Goal: Find specific fact: Find contact information

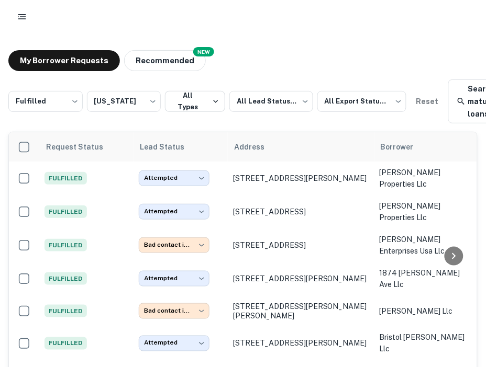
scroll to position [365, 0]
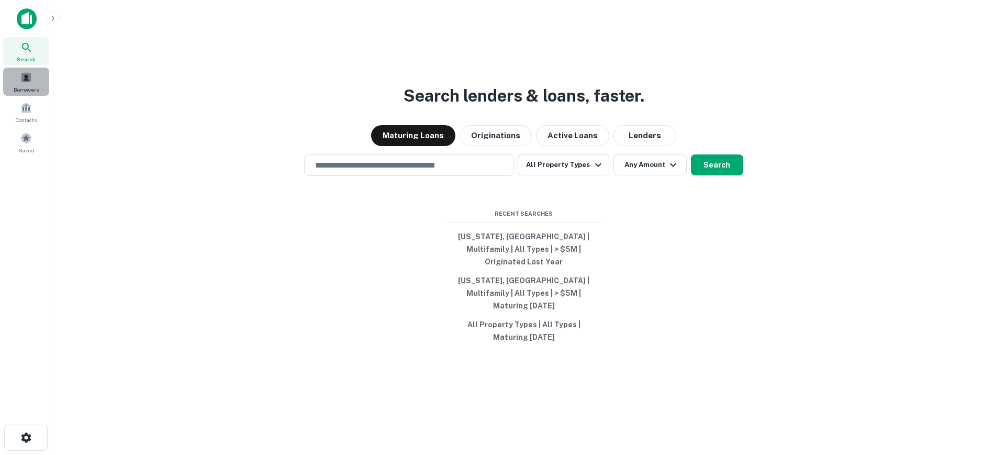
click at [26, 86] on span "Borrowers" at bounding box center [26, 89] width 25 height 8
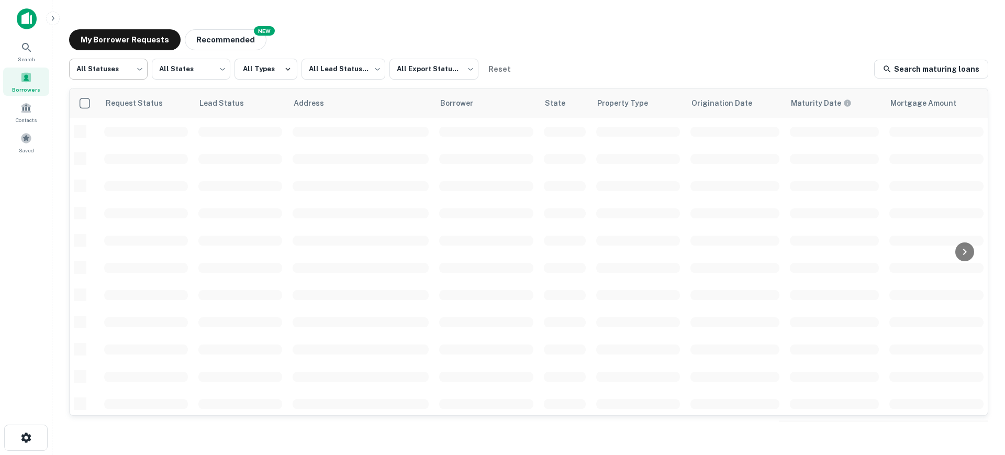
click at [110, 81] on body "Search Borrowers Contacts Saved My Borrower Requests NEW Recommended All Status…" at bounding box center [502, 227] width 1005 height 455
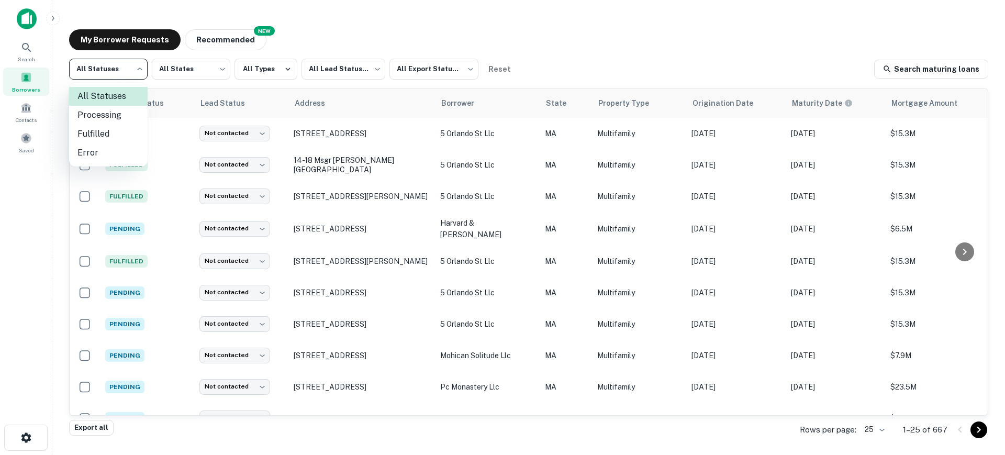
click at [101, 135] on li "Fulfilled" at bounding box center [108, 134] width 79 height 19
type input "*********"
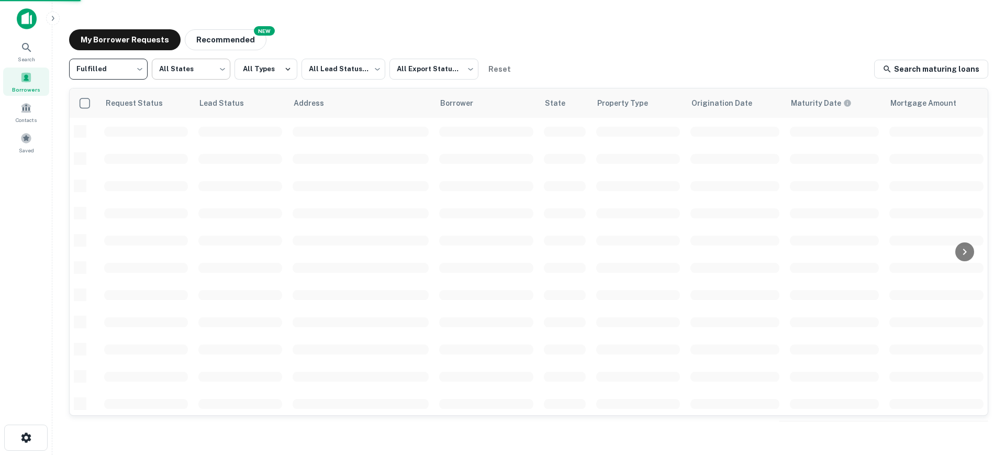
click at [181, 66] on body "Search Borrowers Contacts Saved My Borrower Requests NEW Recommended Fulfilled …" at bounding box center [502, 227] width 1005 height 455
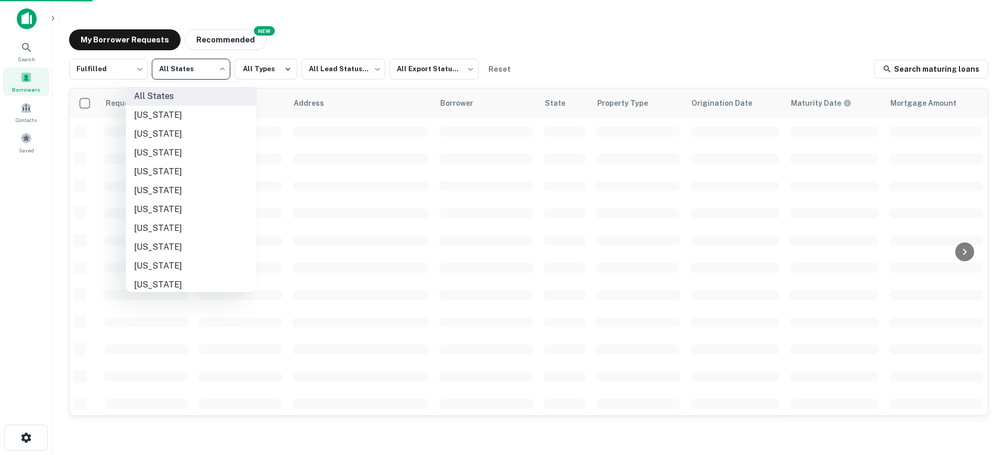
click at [183, 226] on li "[US_STATE]" at bounding box center [191, 228] width 131 height 19
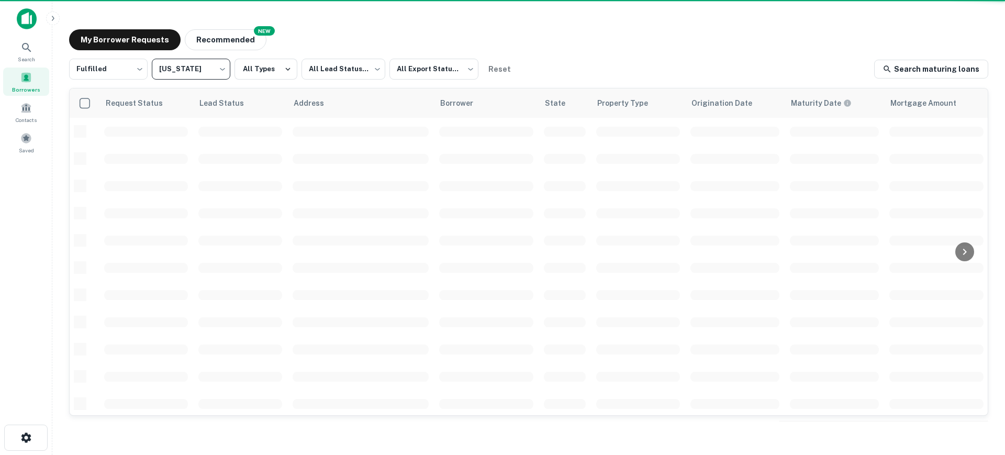
type input "**"
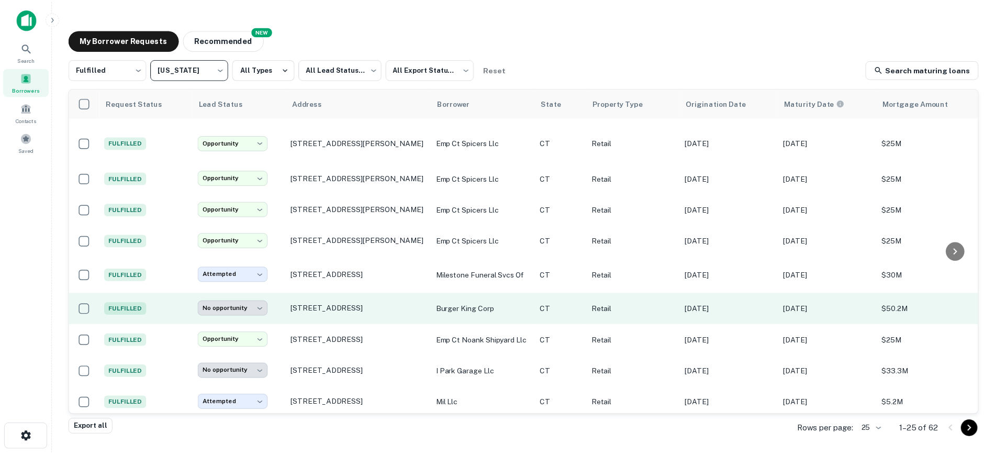
scroll to position [503, 0]
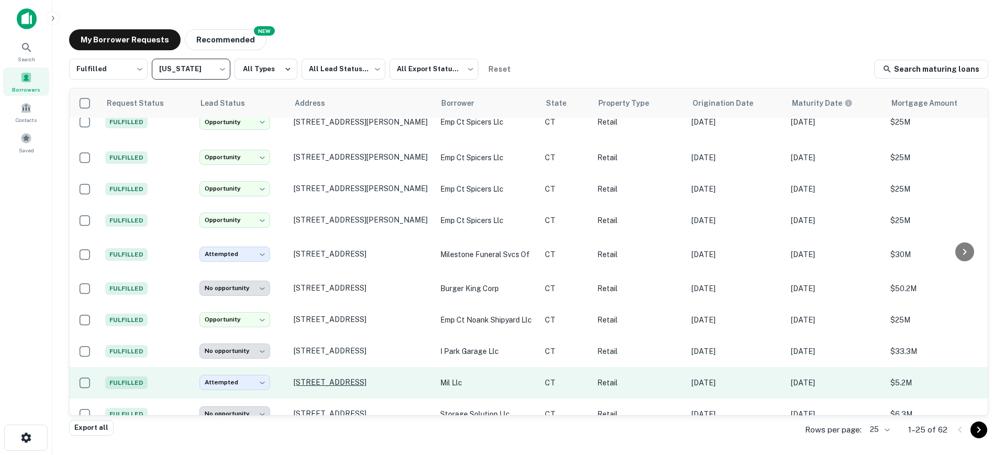
click at [342, 377] on p "[STREET_ADDRESS]" at bounding box center [362, 381] width 136 height 9
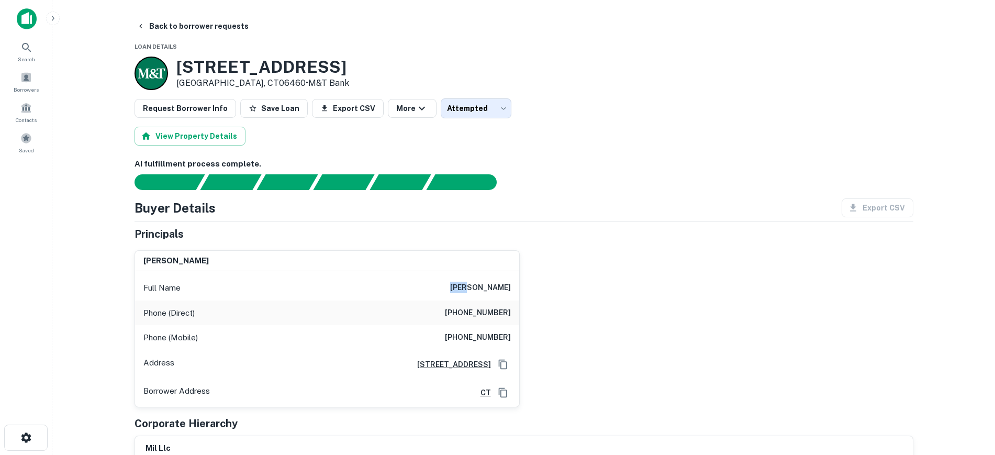
click at [485, 294] on div "Full Name ilan cohen" at bounding box center [327, 287] width 384 height 25
copy h6 "ilan"
click at [688, 280] on div "ilan cohen Full Name ilan cohen Phone (Direct) (718) 441-7100 Phone (Mobile) (9…" at bounding box center [519, 324] width 787 height 165
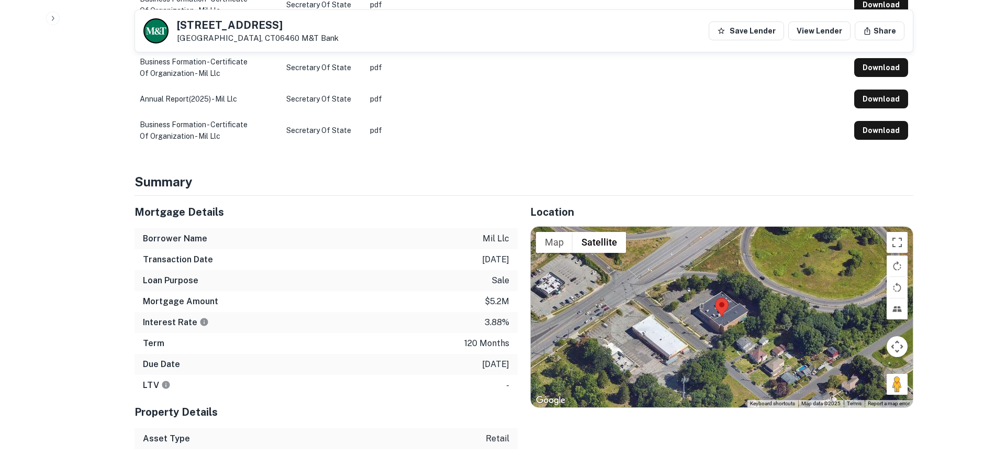
scroll to position [589, 0]
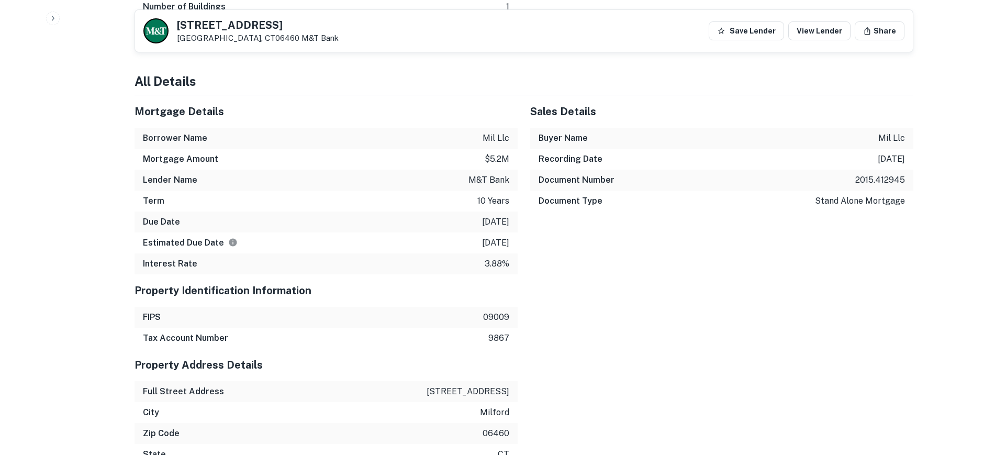
scroll to position [1047, 0]
